Goal: Find specific page/section: Find specific page/section

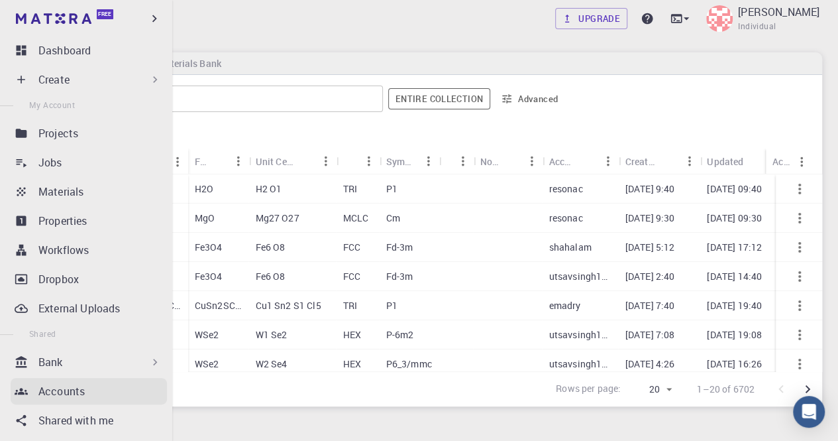
click at [51, 393] on p "Accounts" at bounding box center [61, 391] width 46 height 16
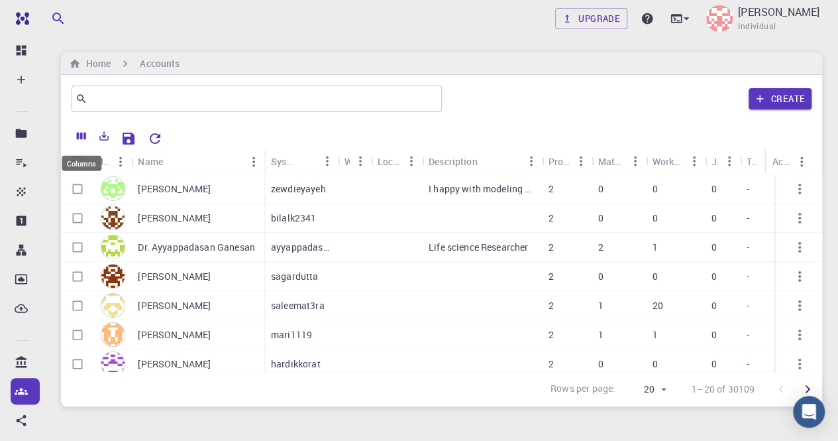
click at [85, 137] on icon "Columns" at bounding box center [81, 136] width 9 height 7
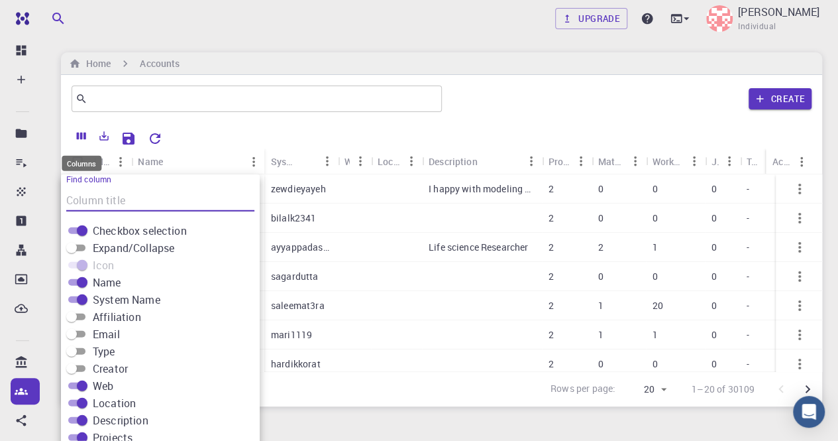
scroll to position [31, 0]
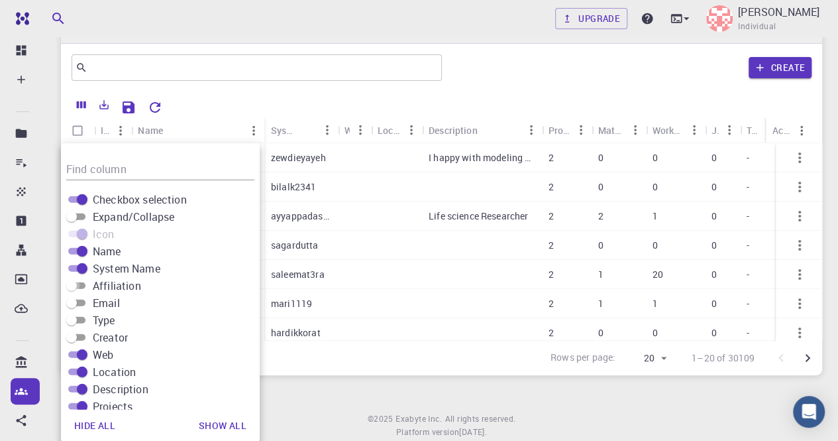
click at [85, 285] on input "Affiliation" at bounding box center [72, 286] width 48 height 16
checkbox input "true"
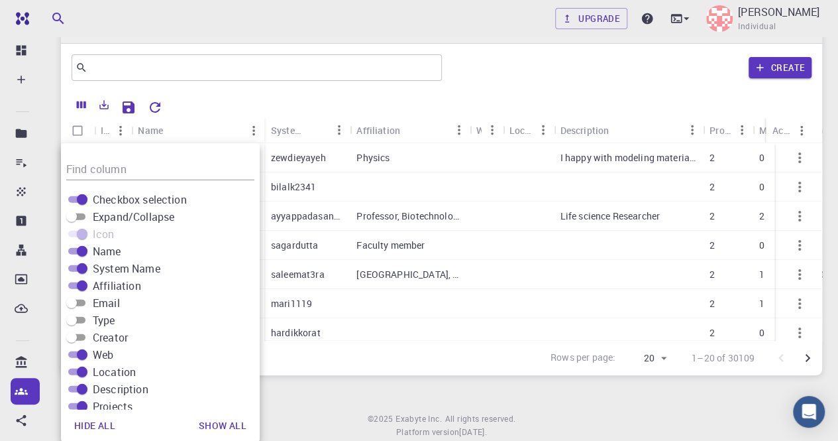
click at [81, 303] on input "Email" at bounding box center [72, 303] width 48 height 16
checkbox input "true"
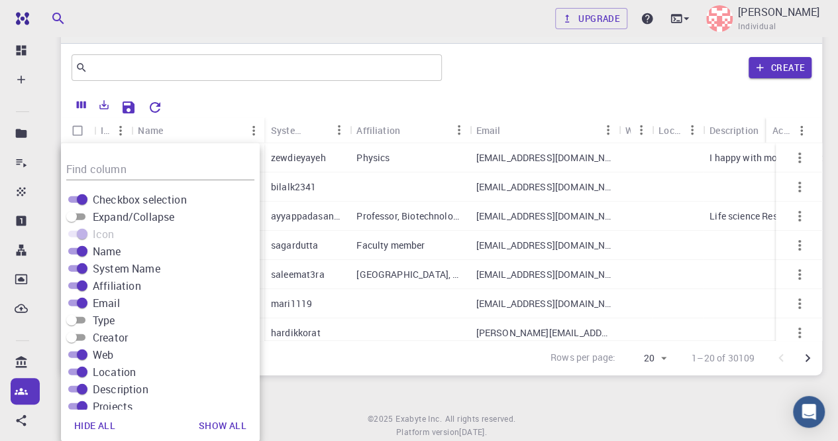
click at [433, 364] on div "Rows per page: 20 20 1–20 of 30109" at bounding box center [441, 357] width 761 height 35
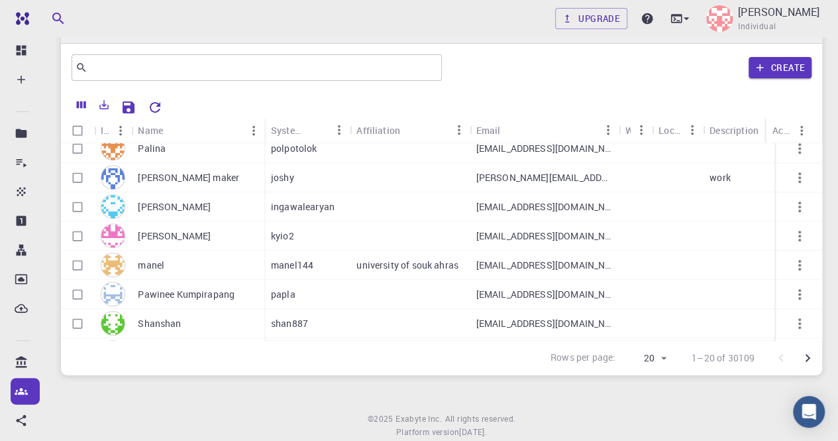
scroll to position [396, 0]
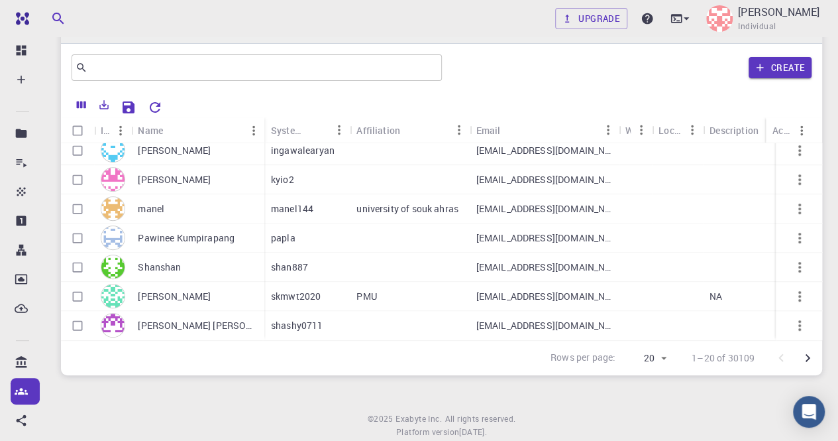
click at [808, 355] on icon "Go to next page" at bounding box center [808, 358] width 16 height 16
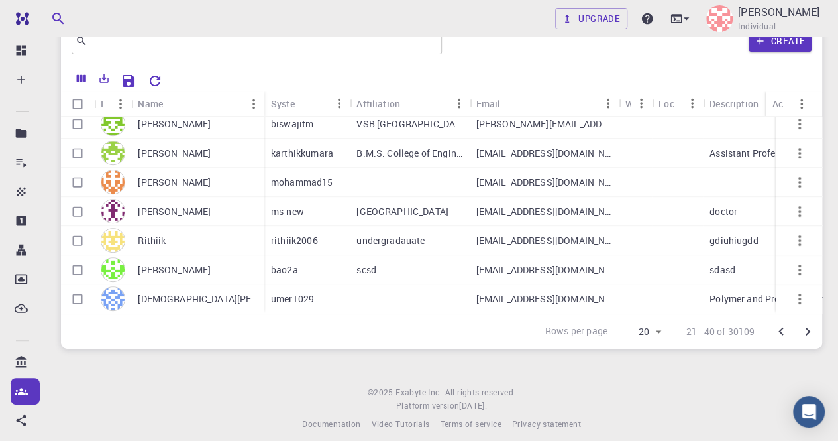
scroll to position [70, 0]
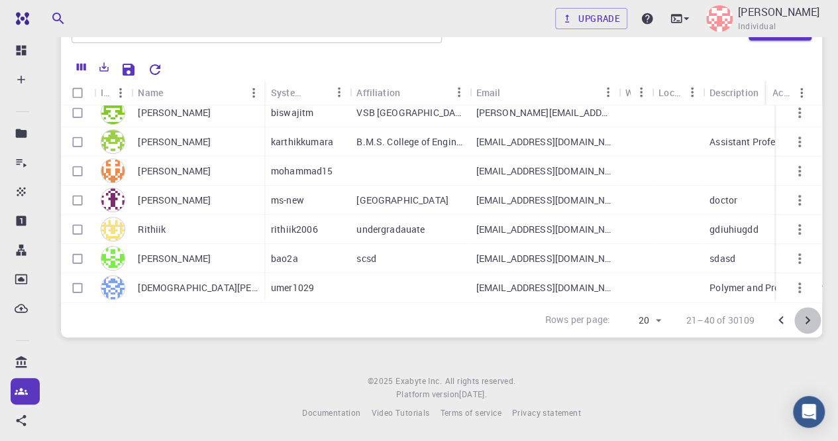
click at [808, 321] on icon "Go to next page" at bounding box center [808, 320] width 16 height 16
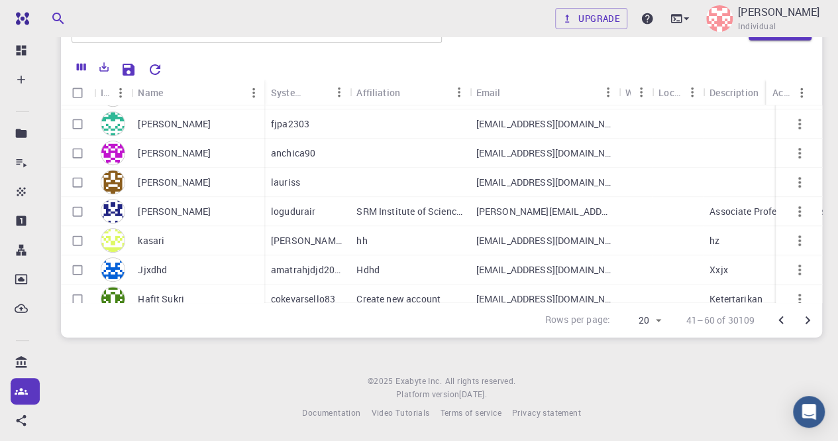
scroll to position [396, 0]
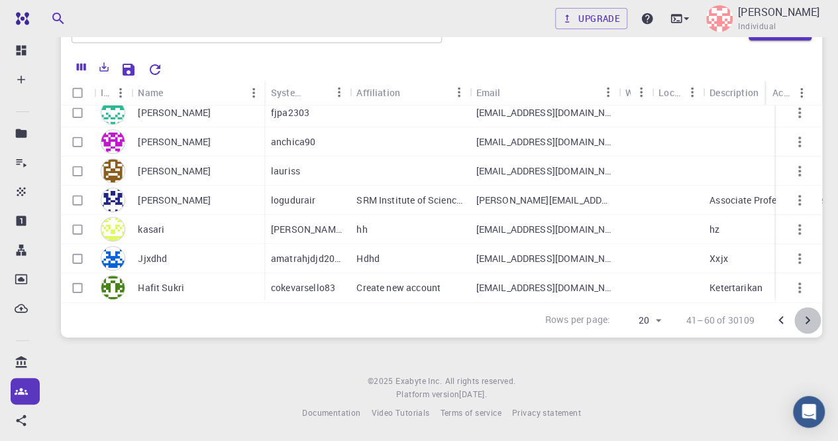
click at [807, 323] on icon "Go to next page" at bounding box center [808, 320] width 16 height 16
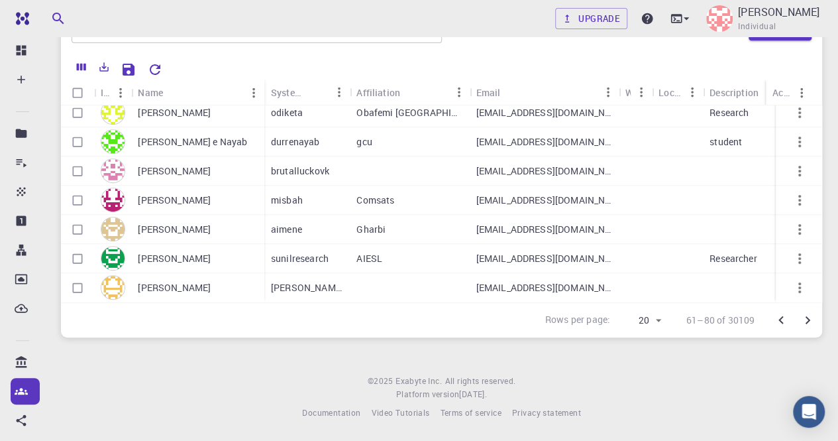
click at [812, 320] on icon "Go to next page" at bounding box center [808, 320] width 16 height 16
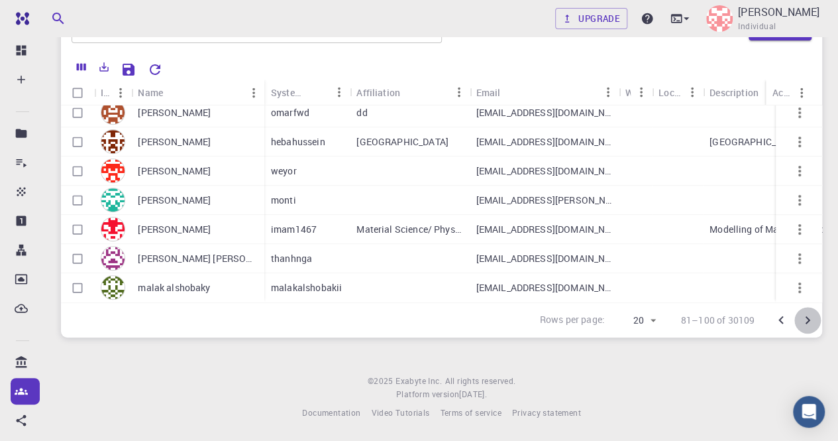
click at [810, 315] on icon "Go to next page" at bounding box center [808, 320] width 16 height 16
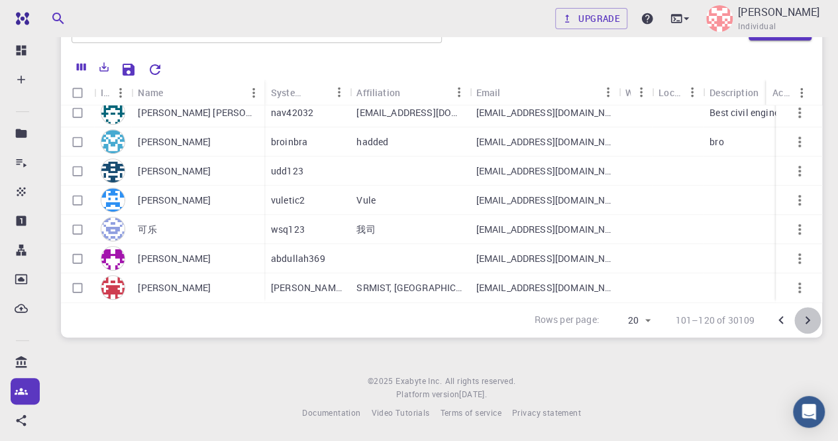
click at [810, 317] on icon "Go to next page" at bounding box center [808, 320] width 16 height 16
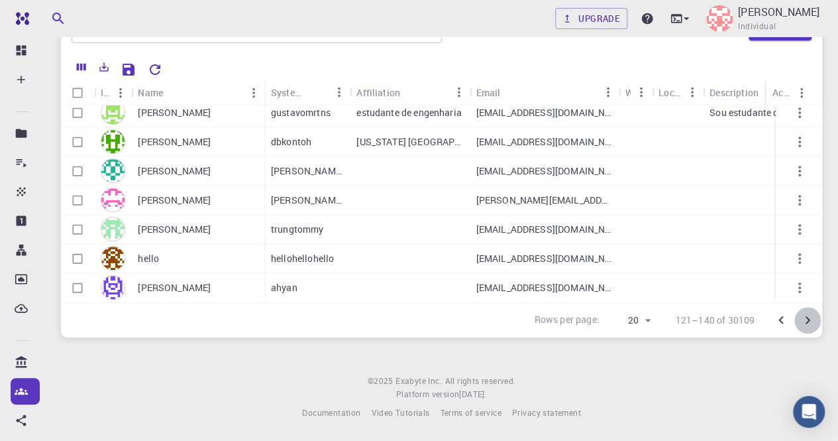
click at [810, 323] on icon "Go to next page" at bounding box center [808, 320] width 16 height 16
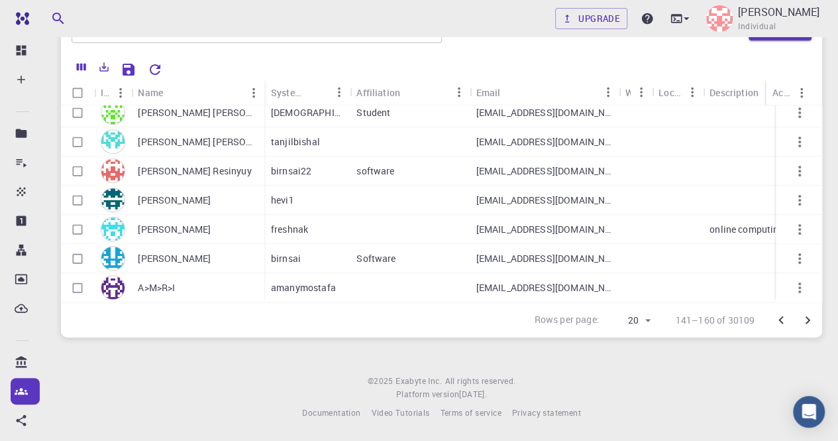
click at [806, 316] on icon "Go to next page" at bounding box center [808, 320] width 5 height 8
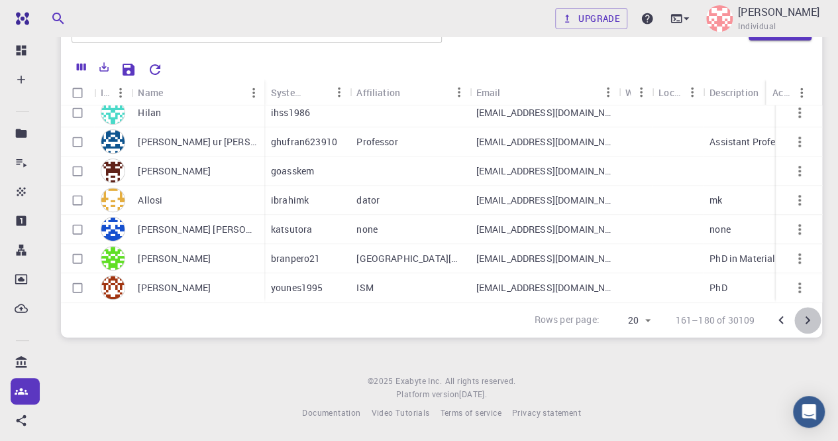
click at [809, 316] on icon "Go to next page" at bounding box center [808, 320] width 16 height 16
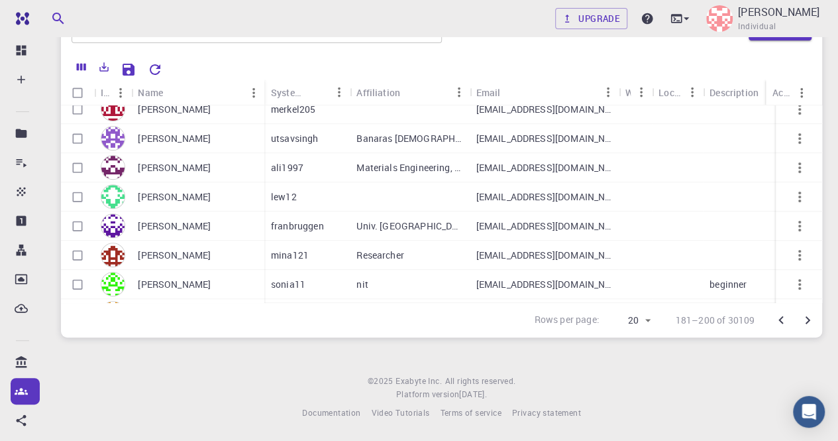
scroll to position [265, 0]
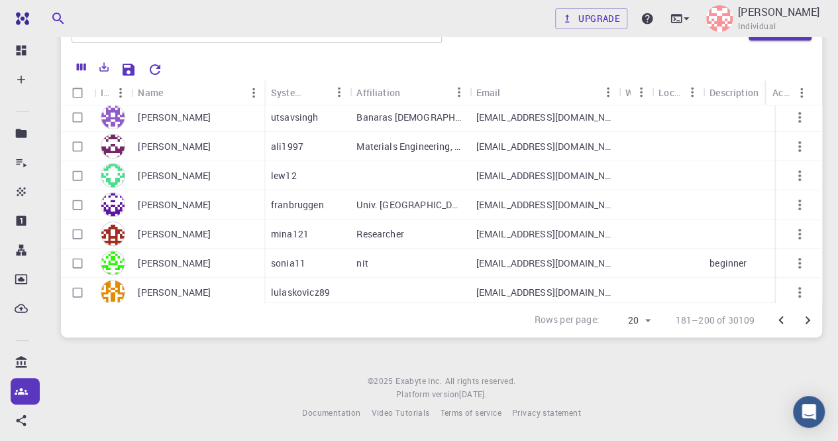
click at [154, 200] on p "[PERSON_NAME]" at bounding box center [174, 204] width 73 height 13
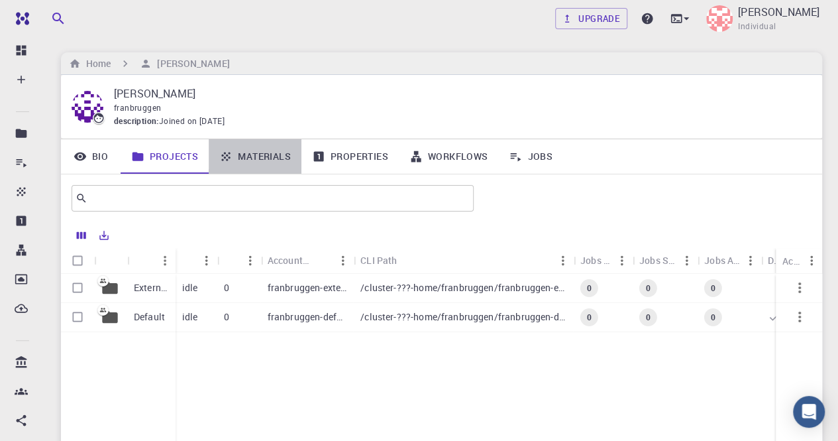
click at [265, 158] on link "Materials" at bounding box center [255, 156] width 93 height 34
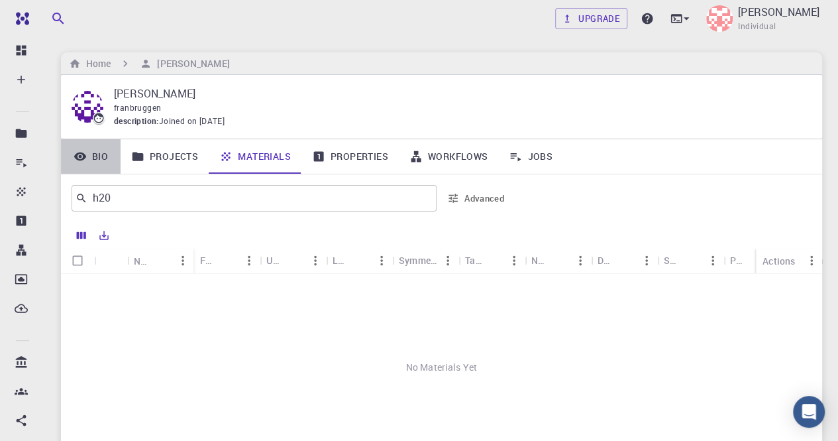
click at [103, 154] on link "Bio" at bounding box center [91, 156] width 60 height 34
